Goal: Book appointment/travel/reservation

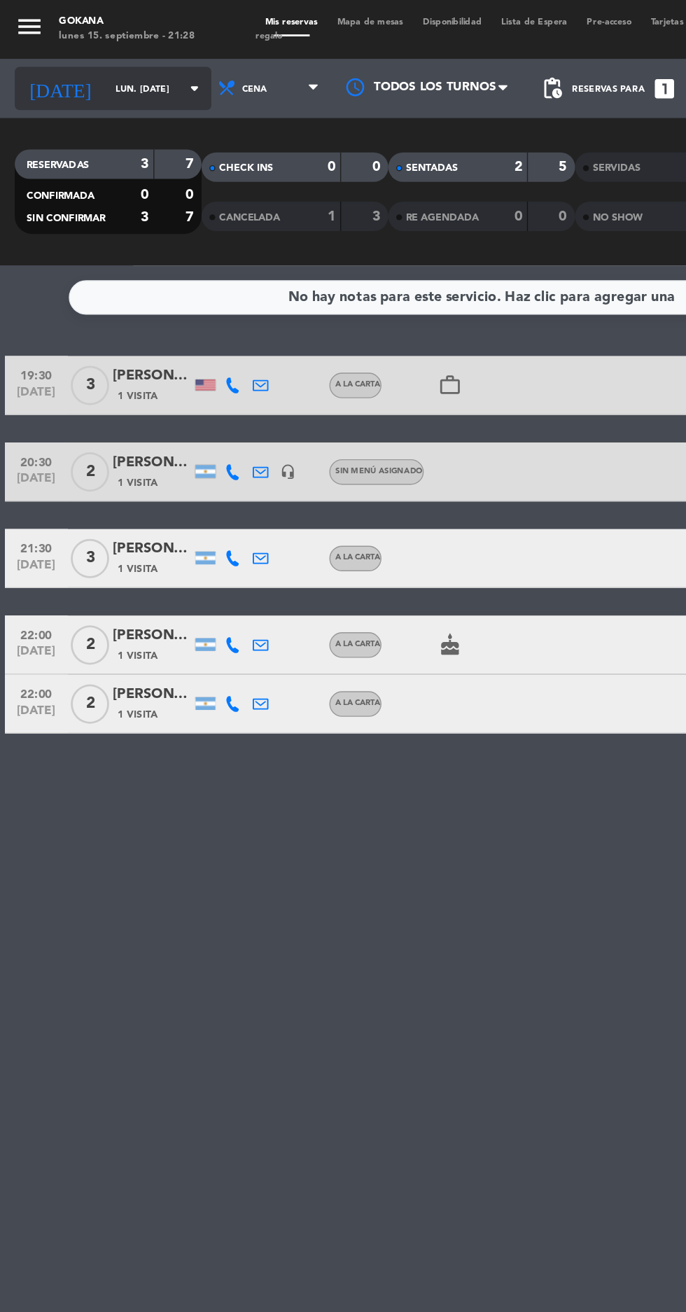
click at [78, 61] on input "lun. [DATE]" at bounding box center [119, 64] width 88 height 22
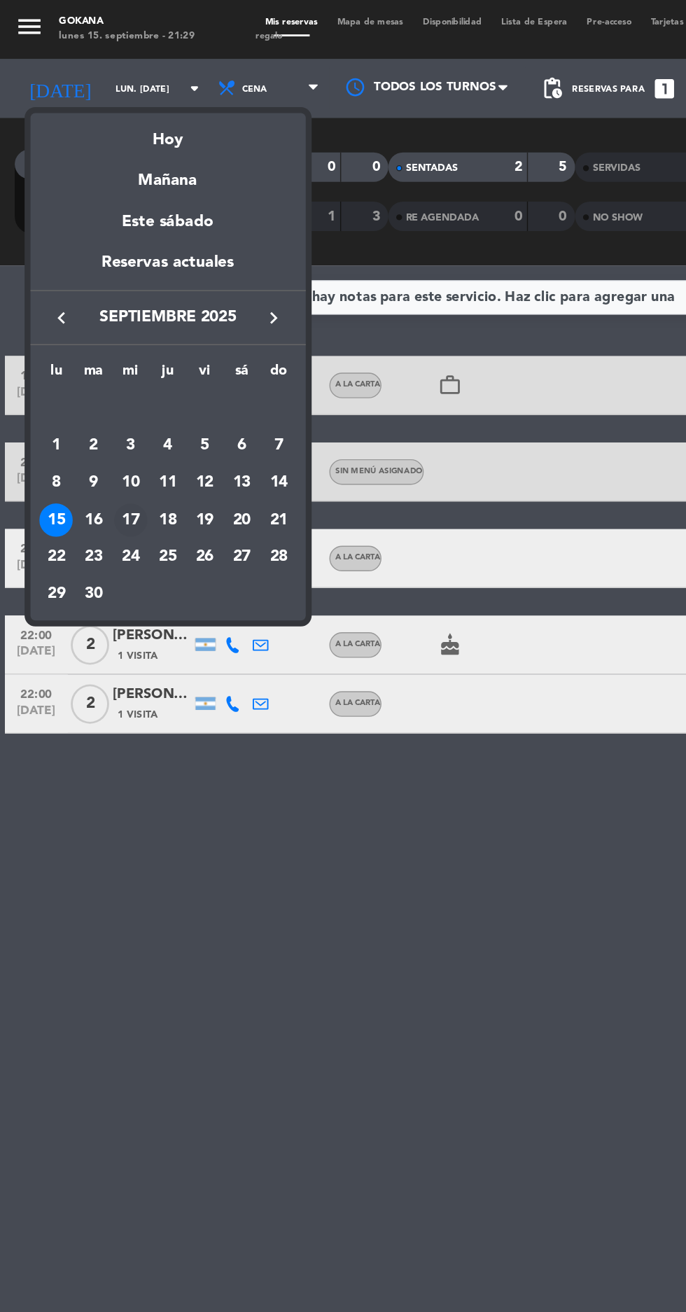
click at [92, 368] on div "17" at bounding box center [93, 371] width 24 height 24
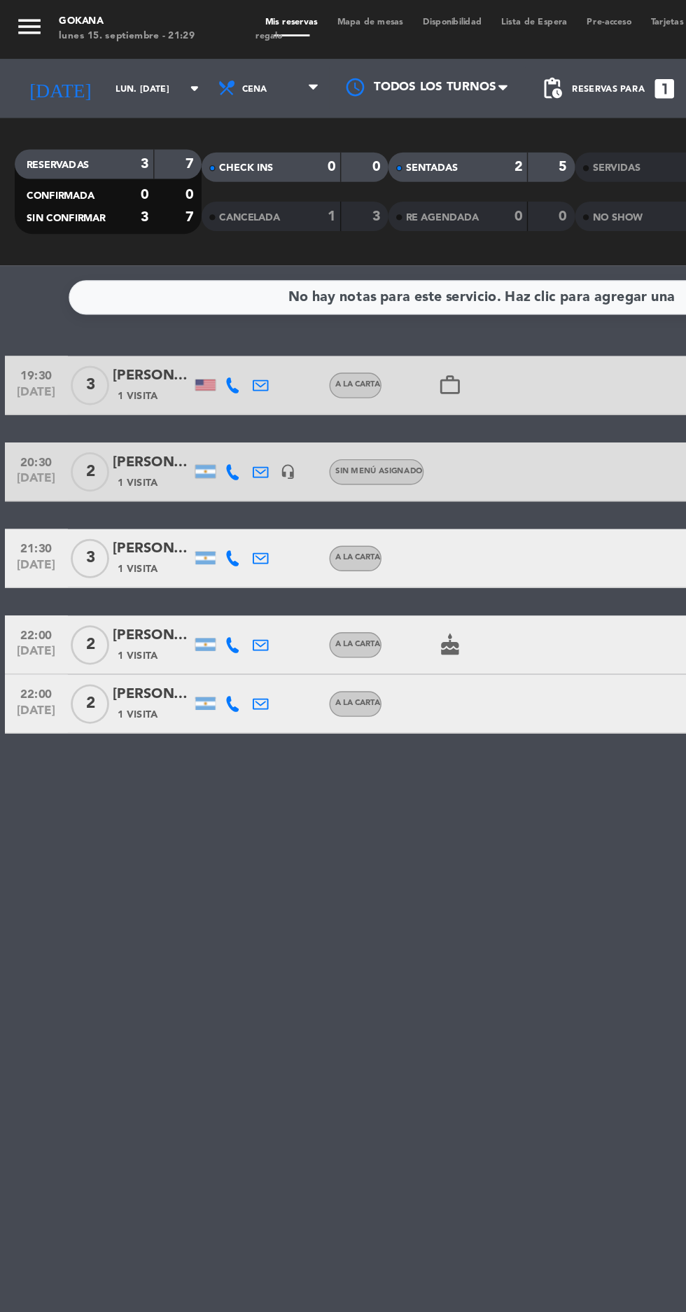
type input "mié. [DATE]"
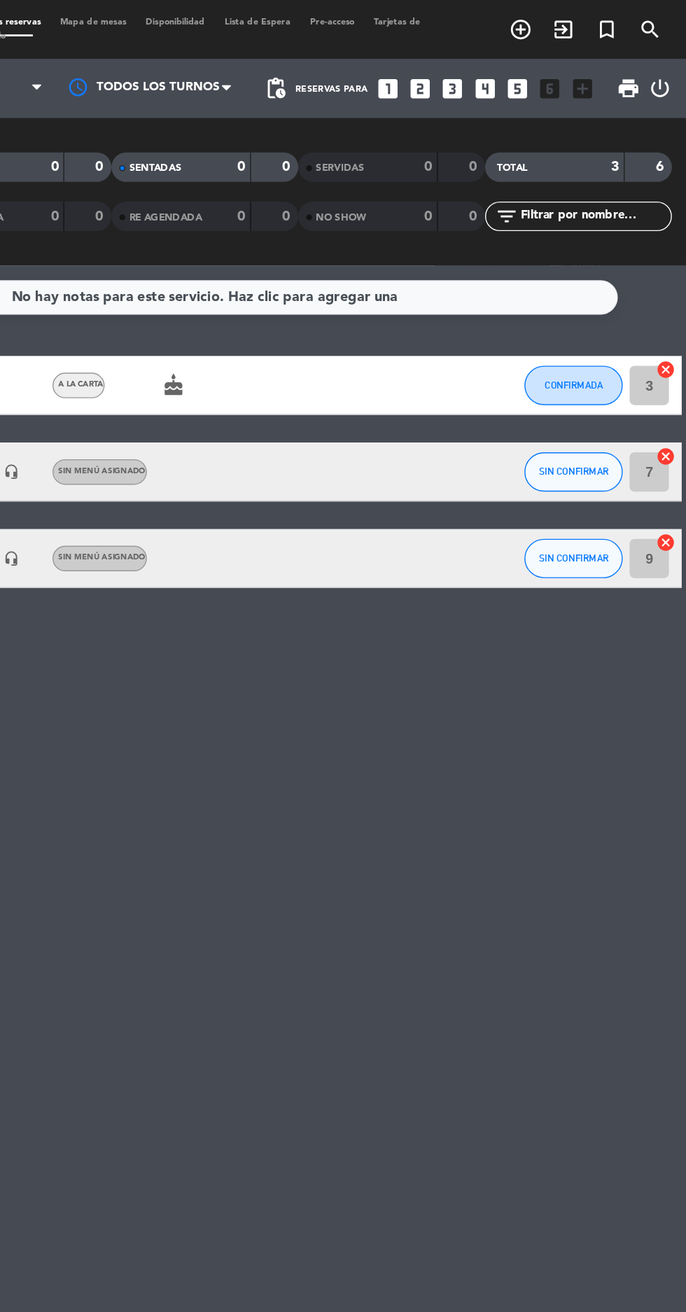
click at [568, 23] on icon "add_circle_outline" at bounding box center [568, 21] width 17 height 17
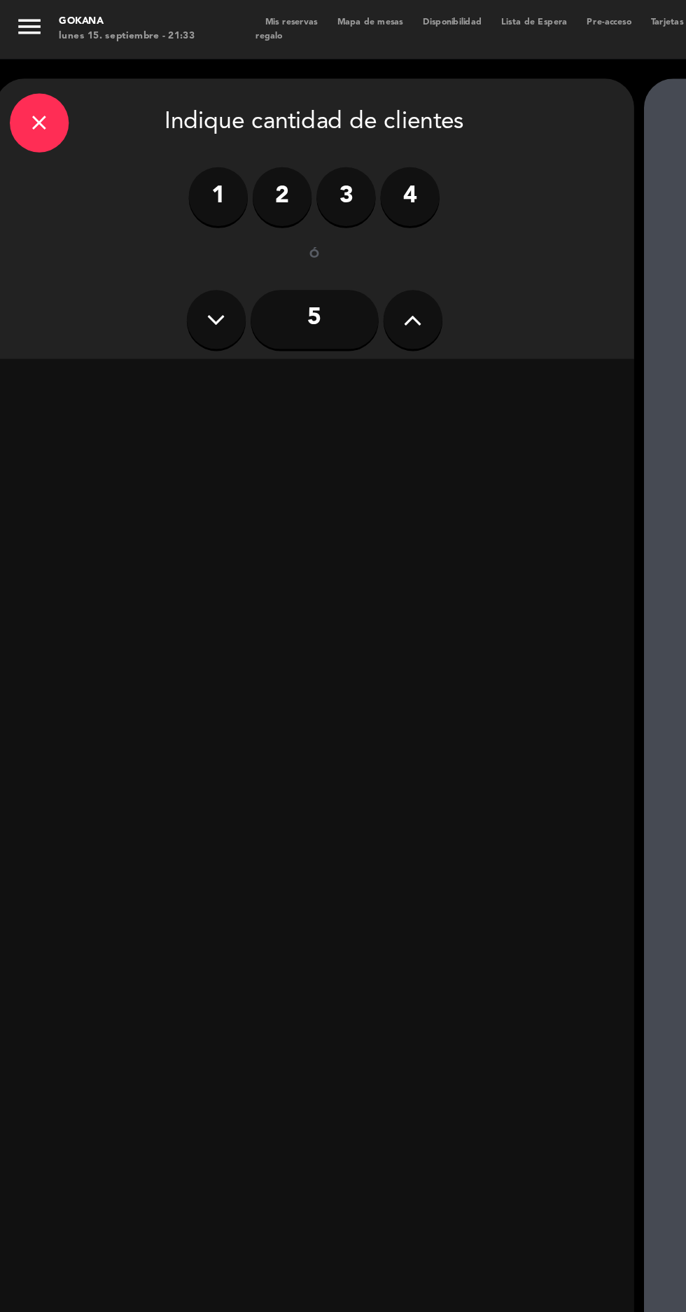
click at [197, 151] on label "2" at bounding box center [201, 140] width 42 height 42
click at [289, 284] on div "Cena" at bounding box center [333, 276] width 216 height 28
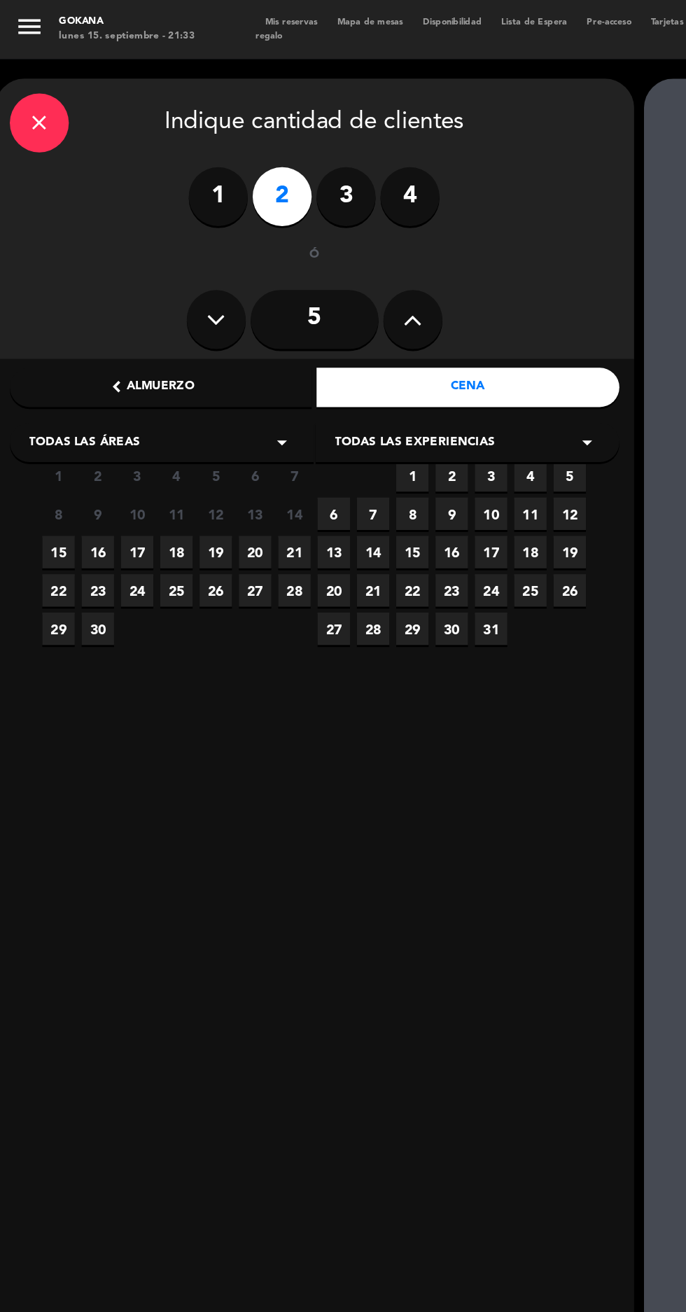
click at [41, 394] on span "15" at bounding box center [41, 393] width 23 height 23
click at [23, 89] on icon "close" at bounding box center [28, 87] width 17 height 17
